Goal: Find contact information: Find contact information

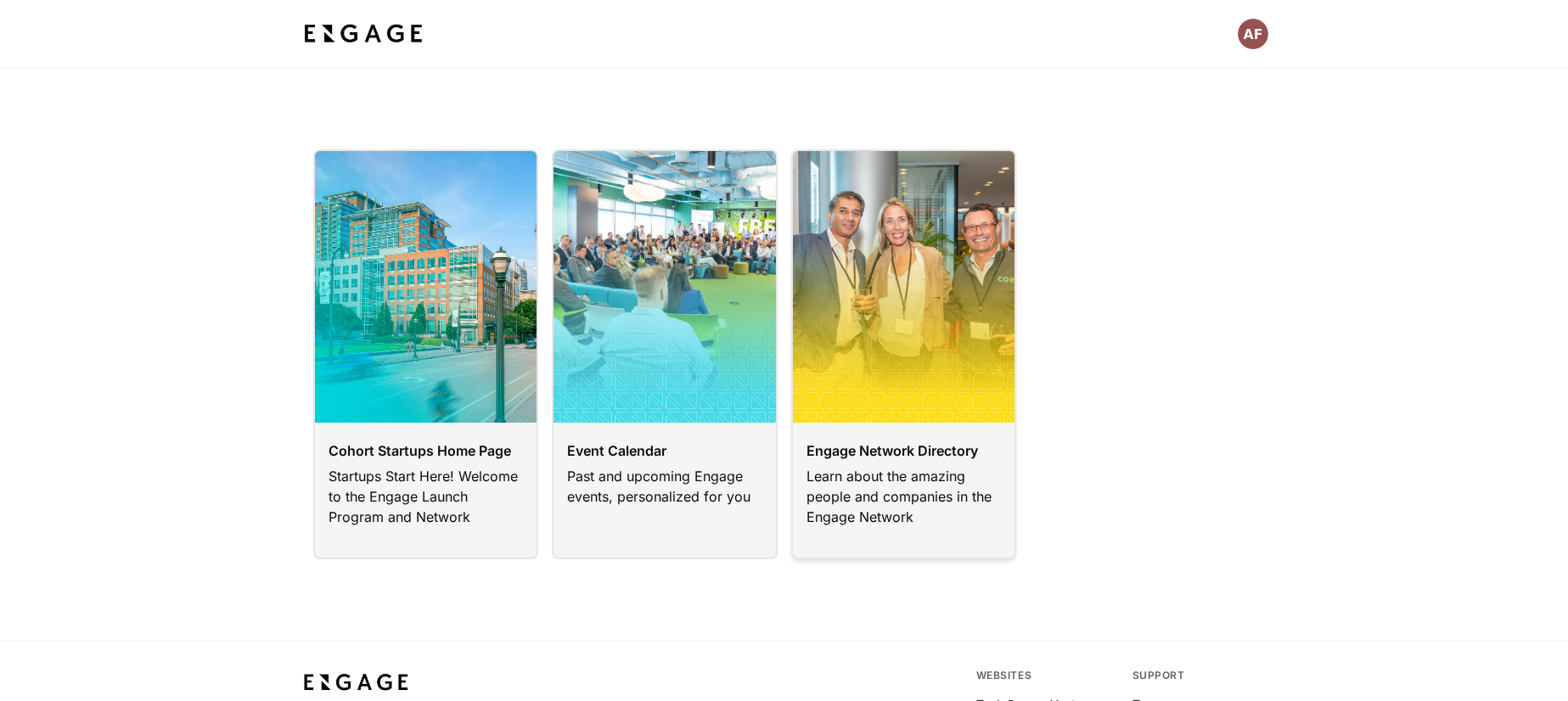
click at [834, 486] on link at bounding box center [904, 354] width 225 height 410
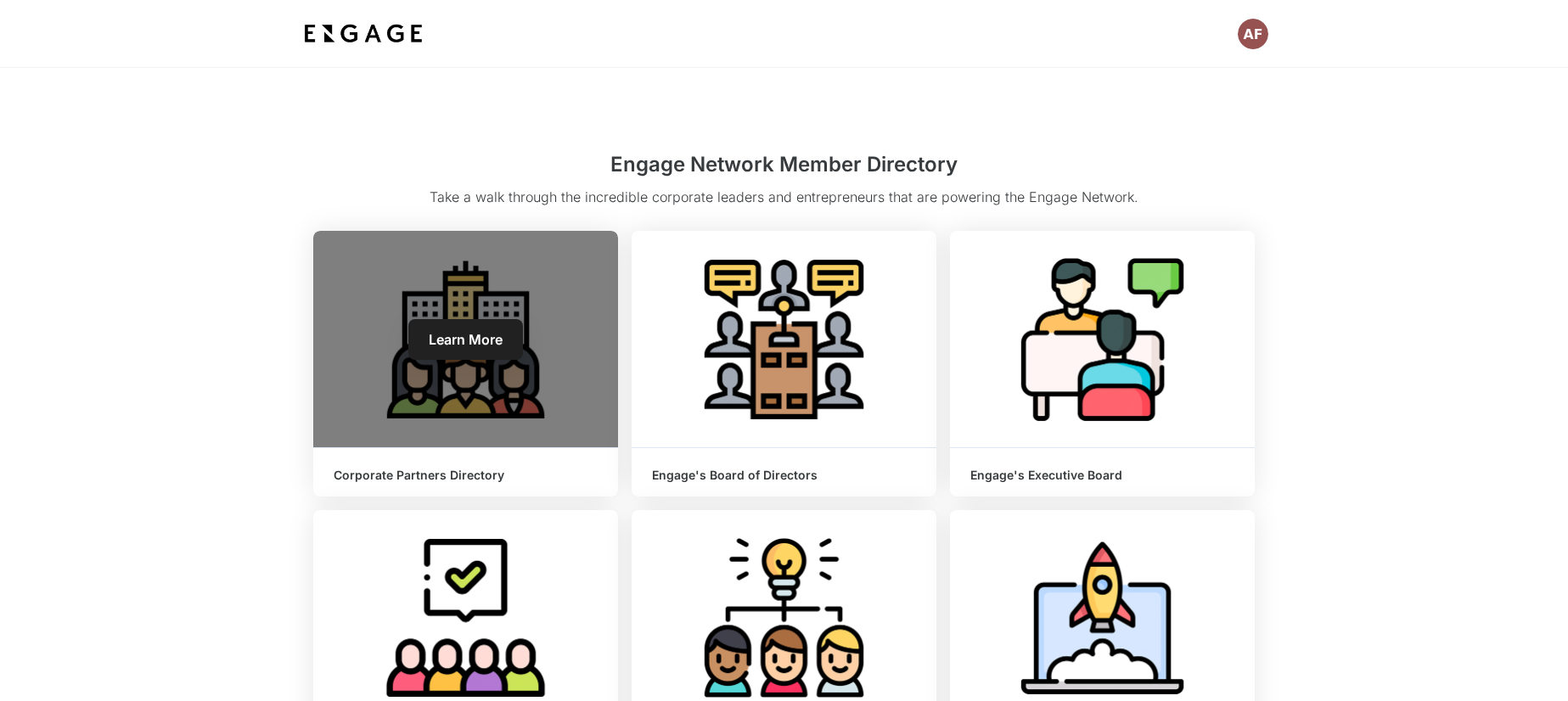
click at [521, 417] on div "Learn More" at bounding box center [465, 340] width 305 height 217
click at [468, 348] on link "Learn More" at bounding box center [466, 339] width 115 height 41
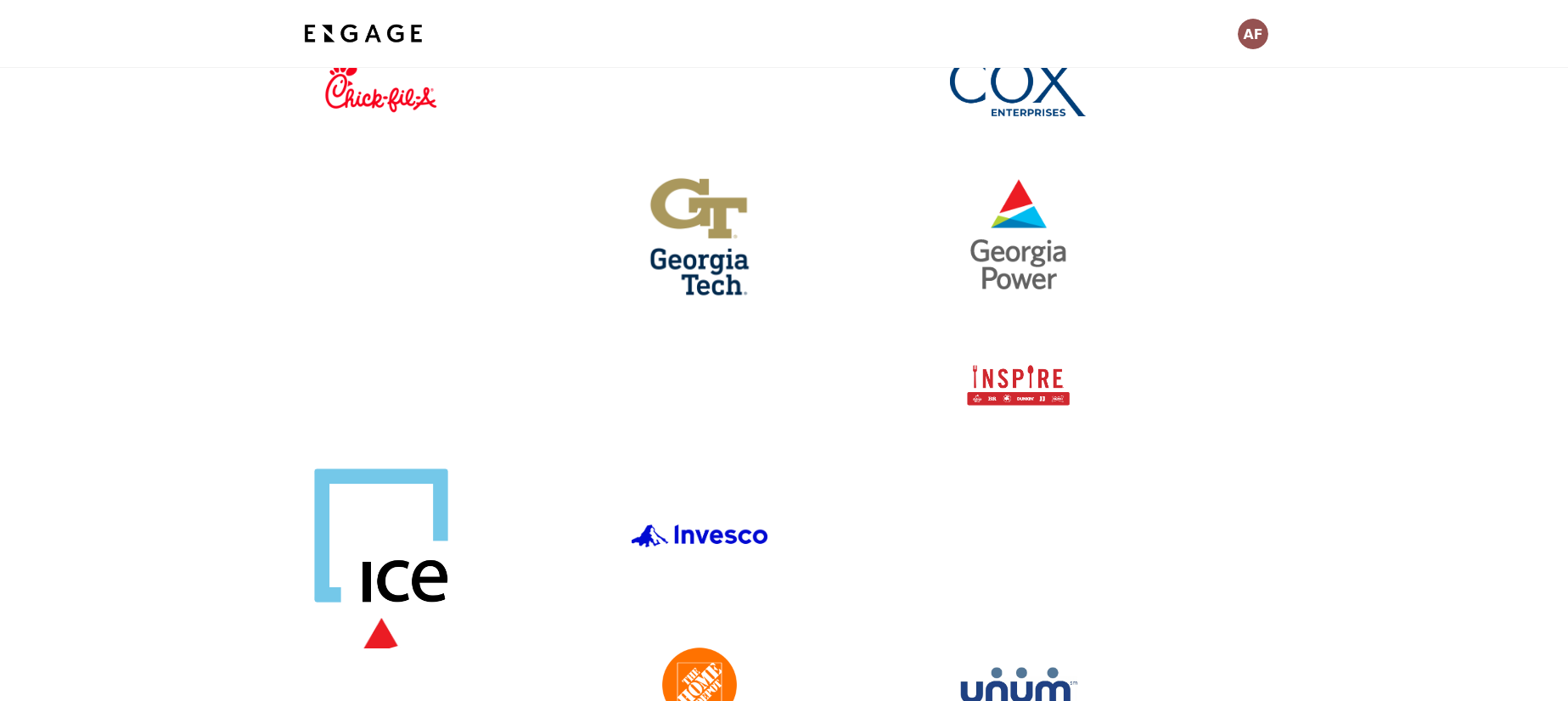
scroll to position [197, 0]
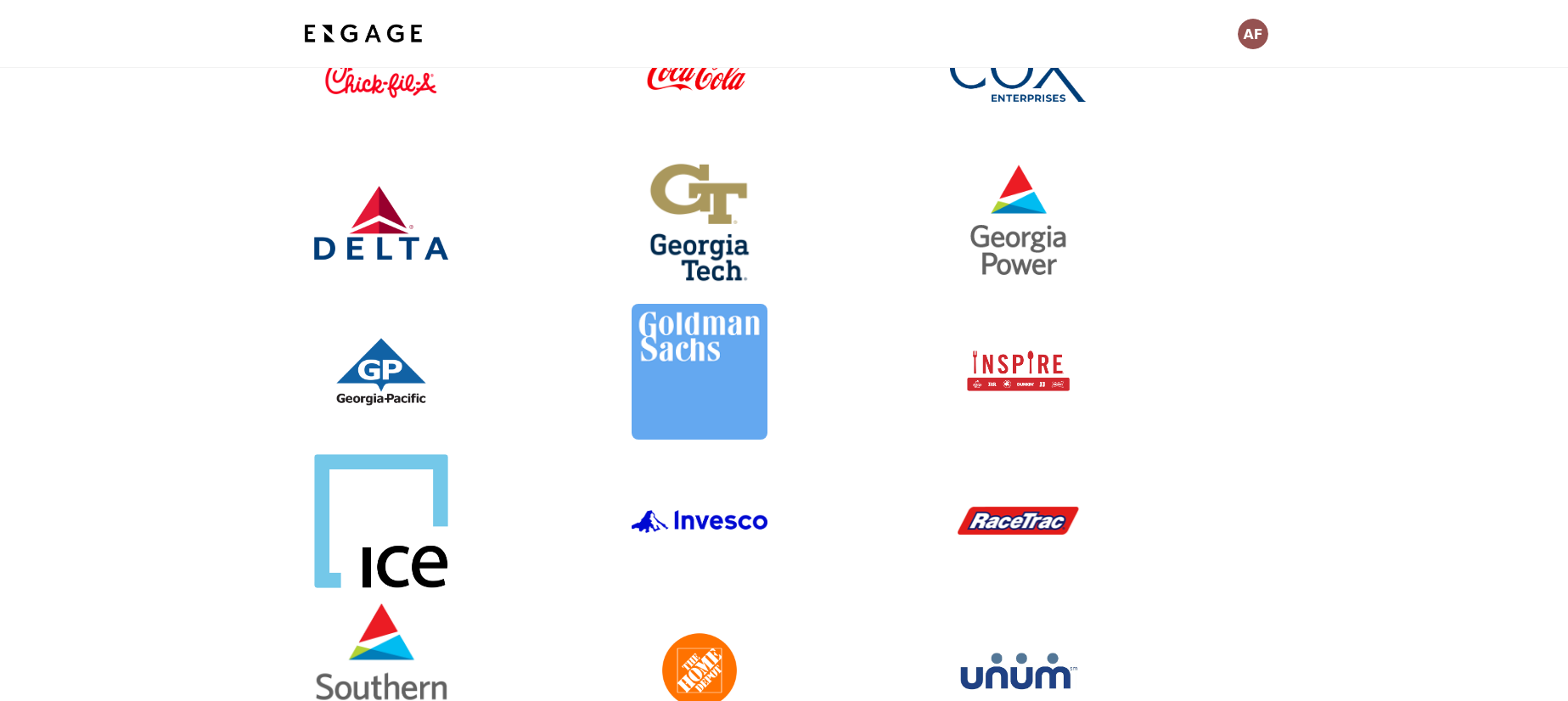
click at [1017, 372] on link at bounding box center [1102, 372] width 305 height 136
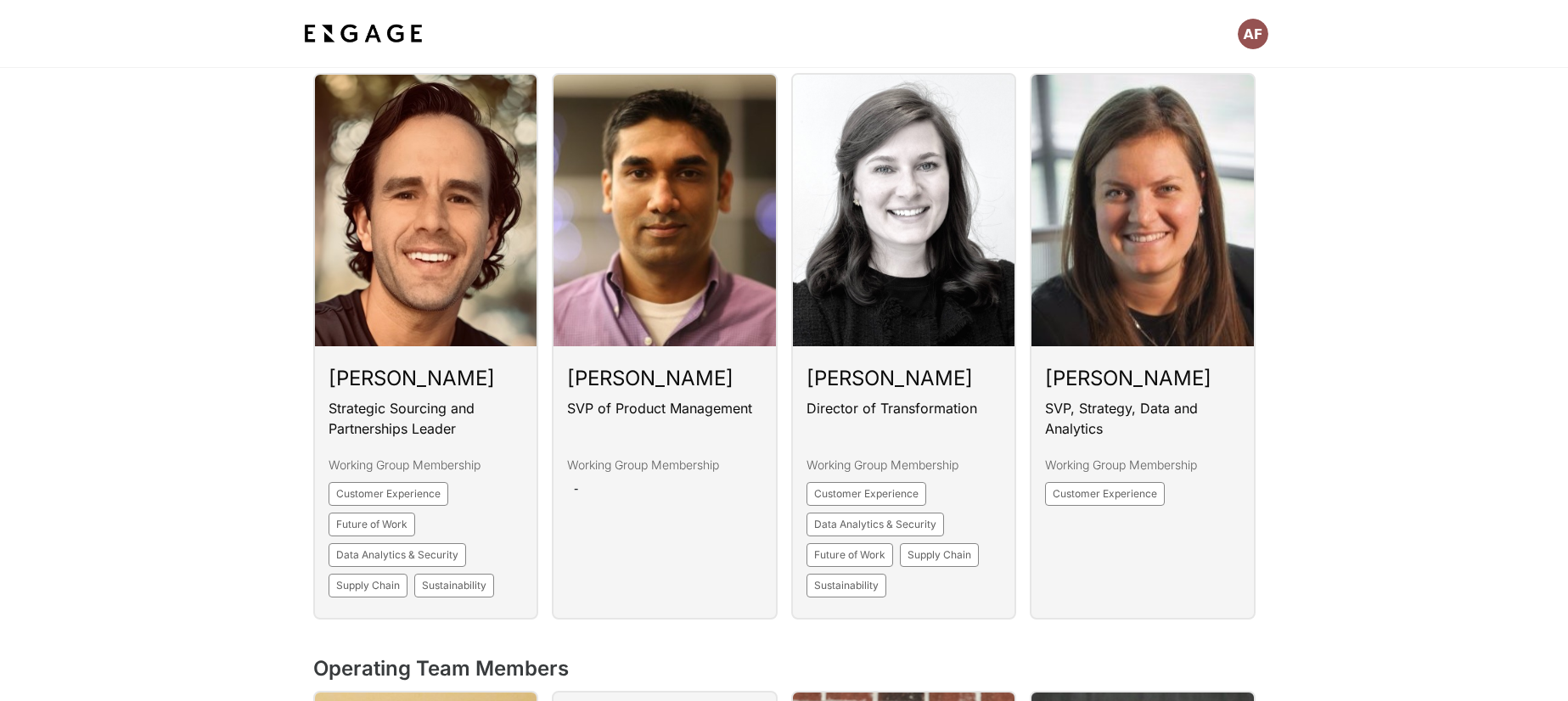
scroll to position [1363, 0]
click at [1018, 375] on div "Meg Bender SVP, Strategy, Data and Analytics Working Group Membership Customer …" at bounding box center [1136, 339] width 240 height 560
click at [953, 317] on link at bounding box center [904, 346] width 225 height 547
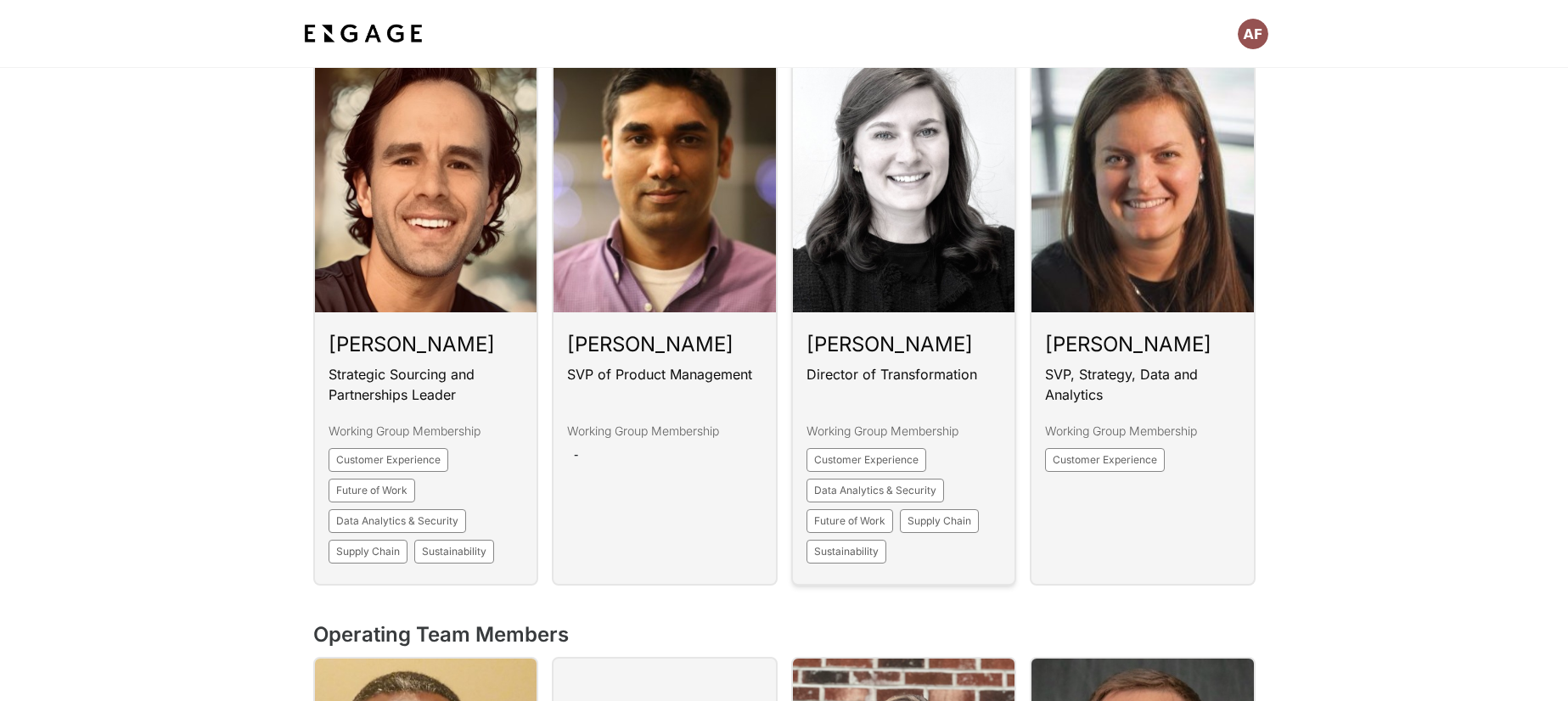
scroll to position [1402, 0]
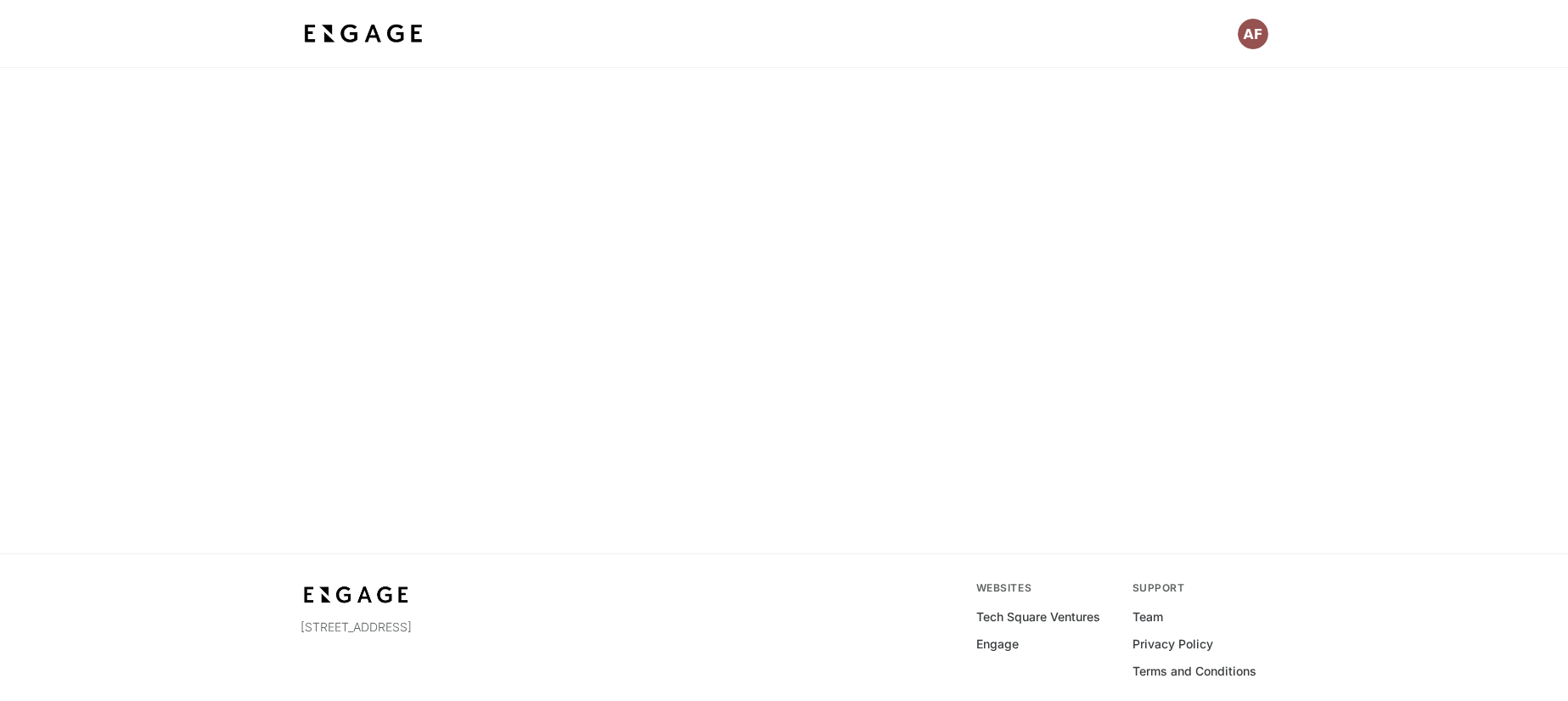
click at [896, 369] on html "[STREET_ADDRESS] Websites Tech Square Ventures Engage Support Team Privacy Poli…" at bounding box center [784, 384] width 1568 height 769
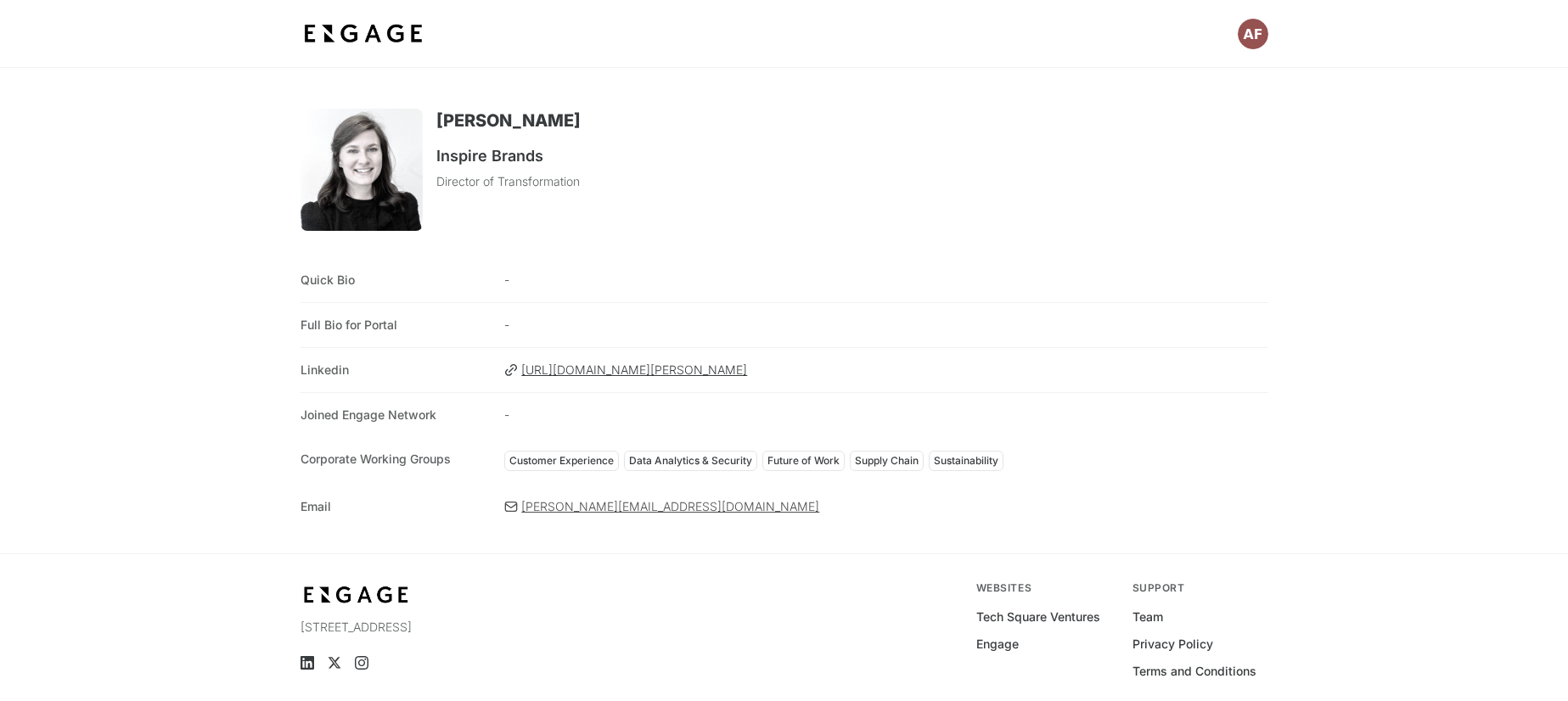
click at [697, 506] on span "[PERSON_NAME][EMAIL_ADDRESS][DOMAIN_NAME]" at bounding box center [894, 507] width 746 height 17
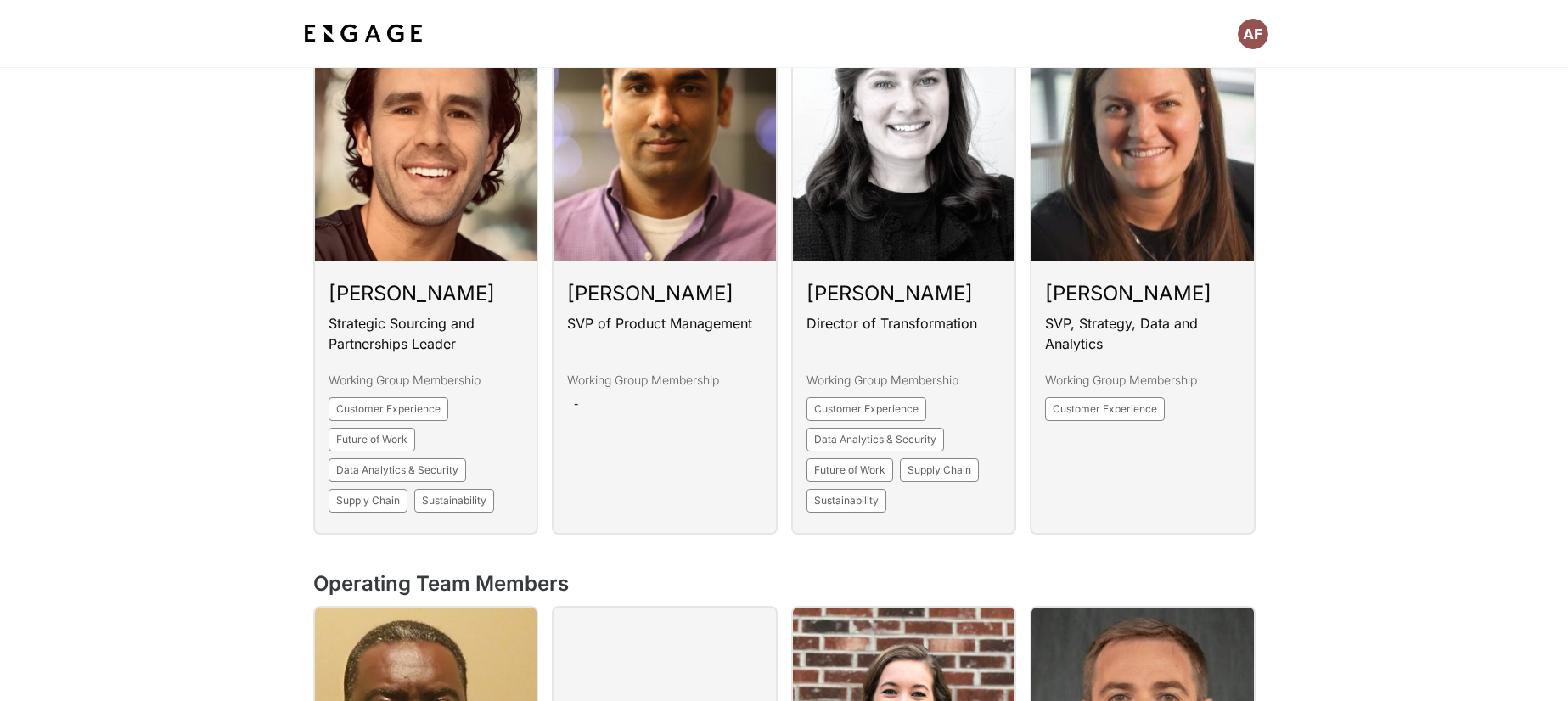
scroll to position [1473, 0]
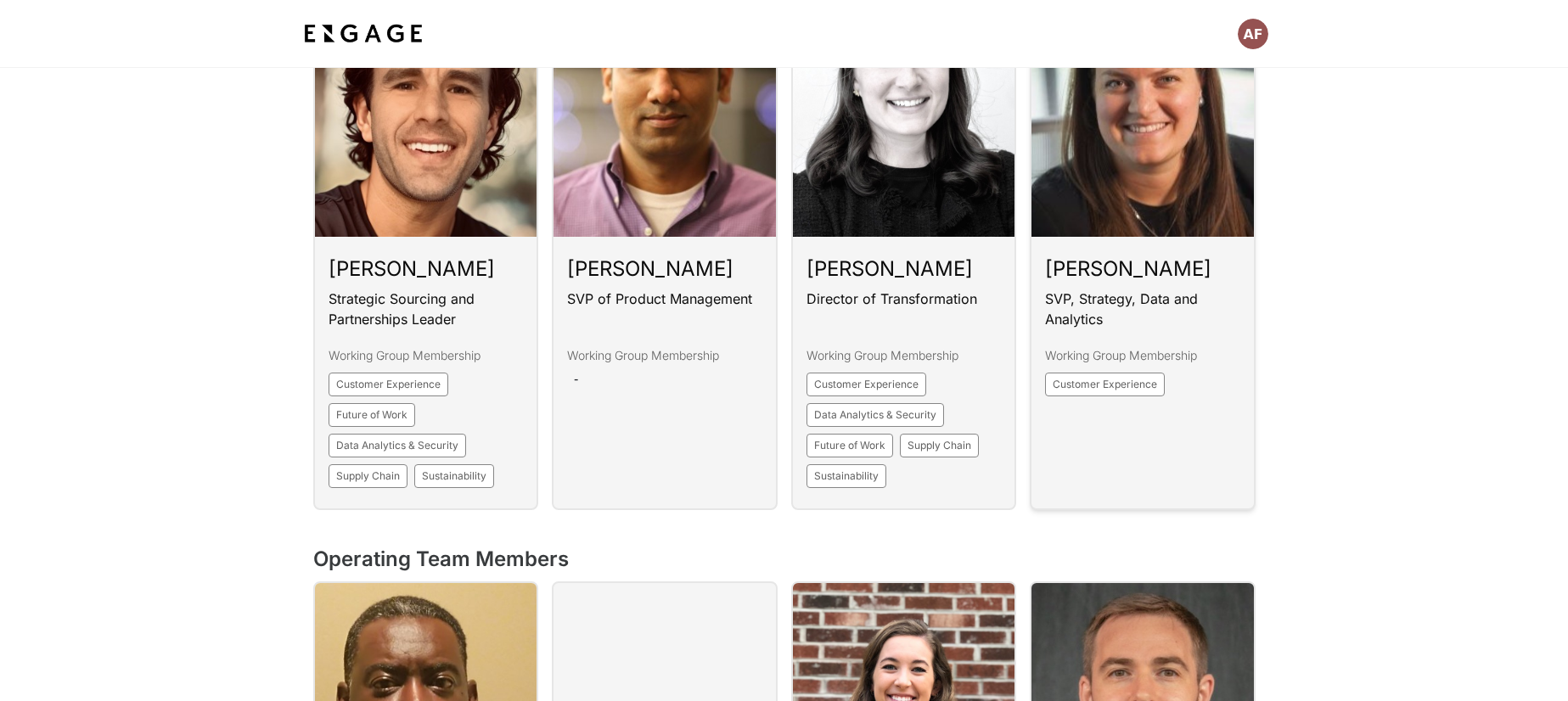
click at [1167, 307] on link at bounding box center [1143, 237] width 225 height 547
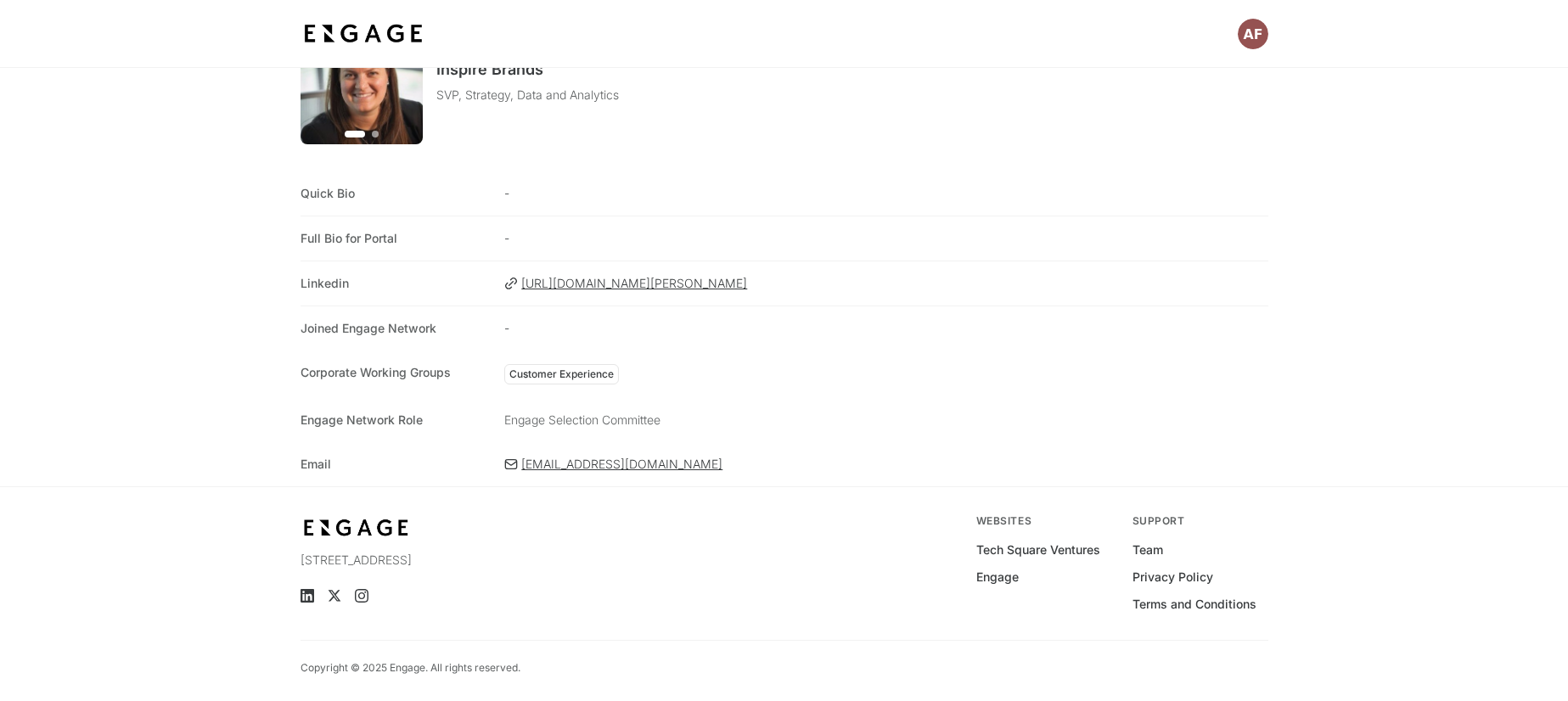
scroll to position [88, 0]
click at [666, 462] on span "[EMAIL_ADDRESS][DOMAIN_NAME]" at bounding box center [894, 463] width 746 height 17
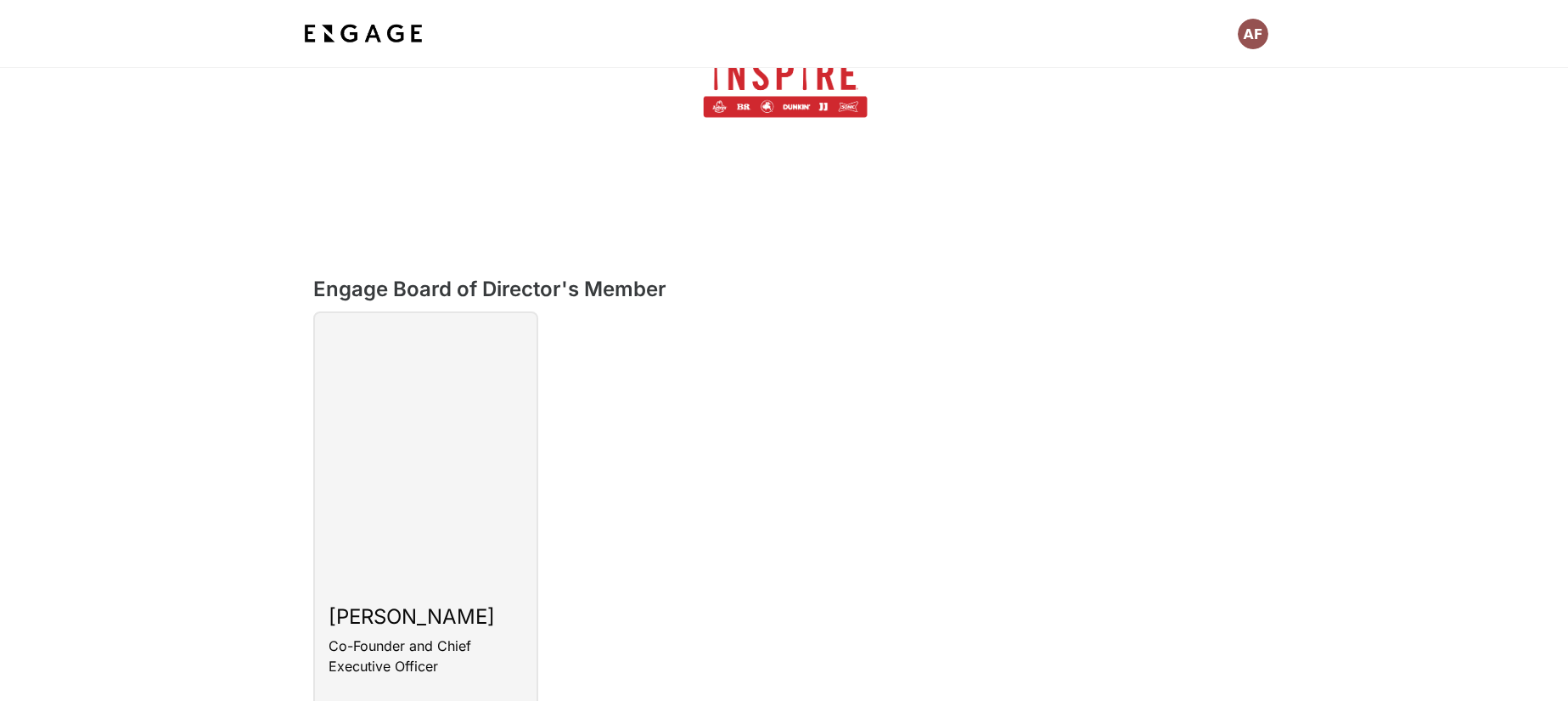
scroll to position [159, 0]
